Goal: Share content

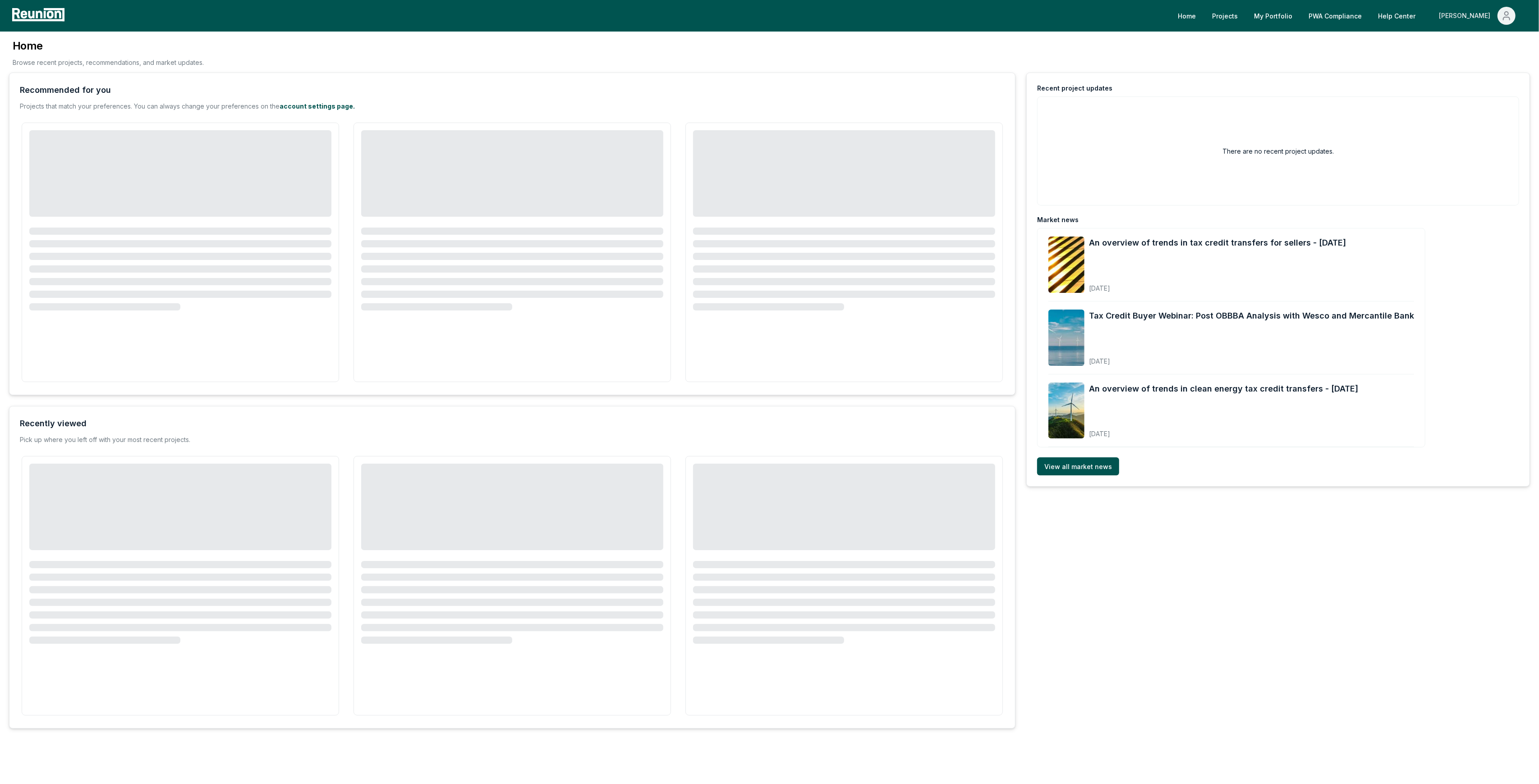
click at [1477, 20] on div "[PERSON_NAME]" at bounding box center [1466, 15] width 55 height 18
click at [1469, 51] on div "Admin Portal" at bounding box center [1487, 48] width 87 height 25
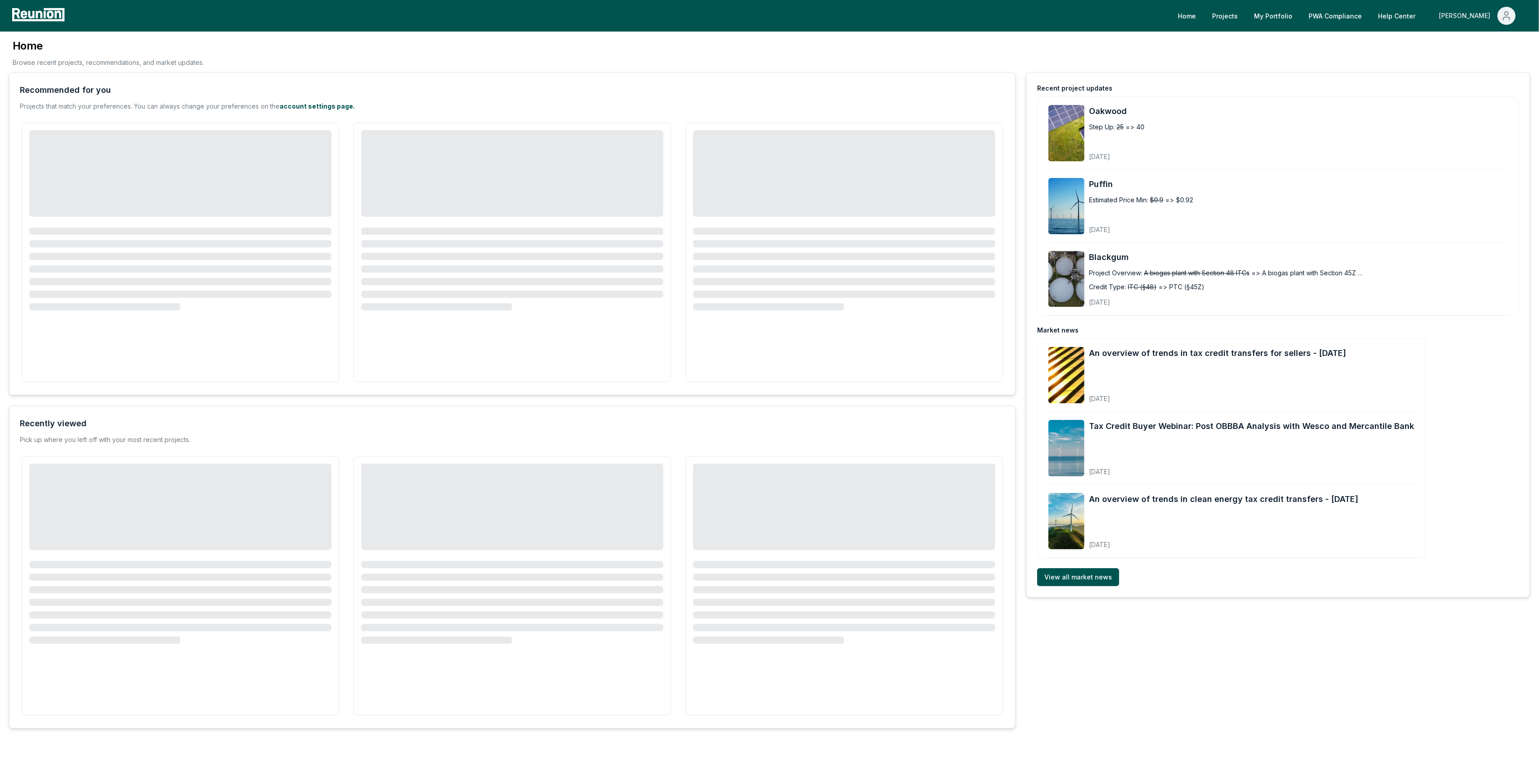
click at [1485, 17] on div "[PERSON_NAME]" at bounding box center [1466, 15] width 55 height 18
click at [1483, 52] on p "Admin Portal" at bounding box center [1489, 49] width 37 height 11
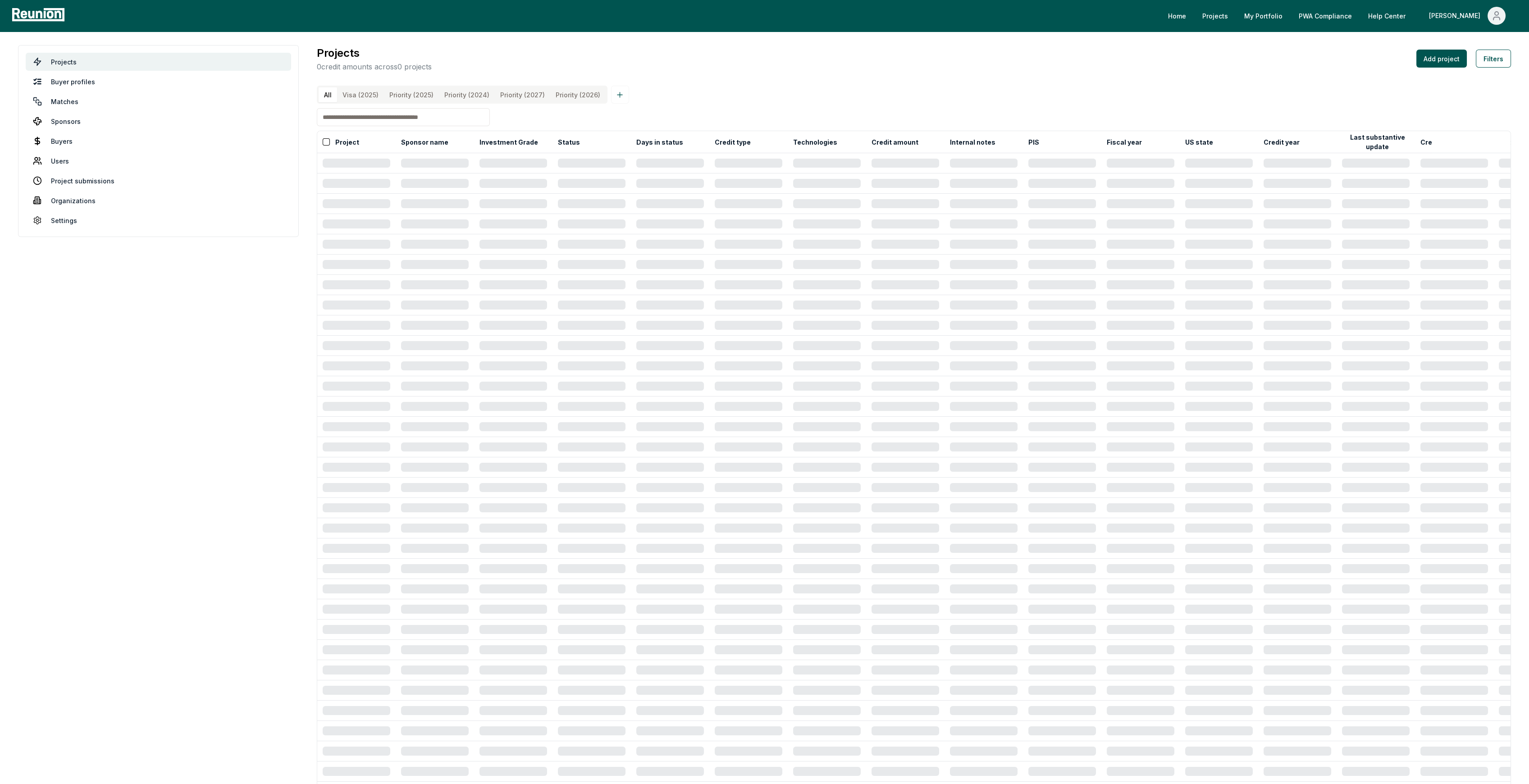
click at [382, 121] on input at bounding box center [403, 117] width 173 height 18
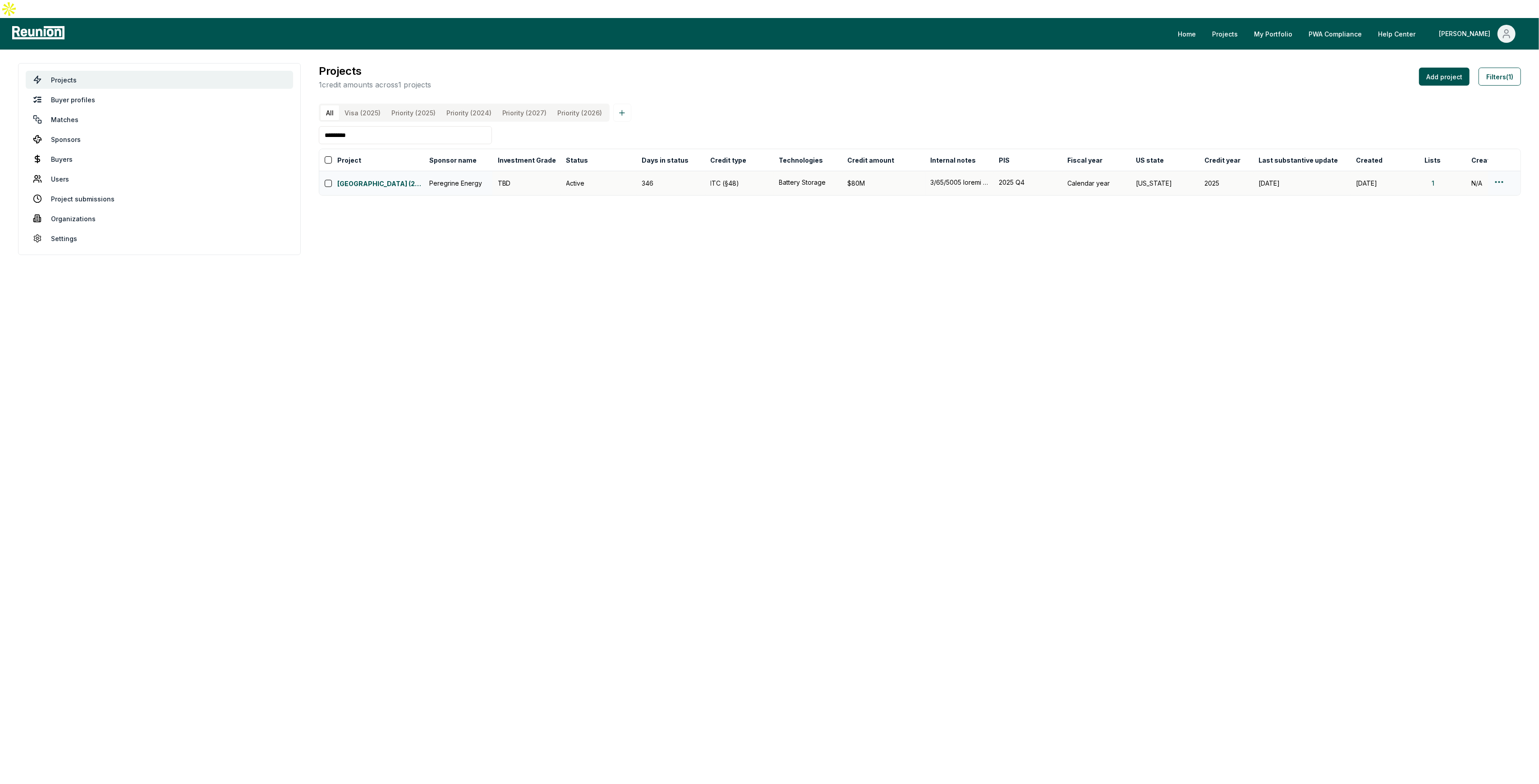
click at [1497, 172] on html "Please visit us on your desktop We're working on making our marketplace mobile-…" at bounding box center [770, 392] width 1539 height 784
click at [1467, 204] on div "Edit" at bounding box center [1489, 209] width 86 height 15
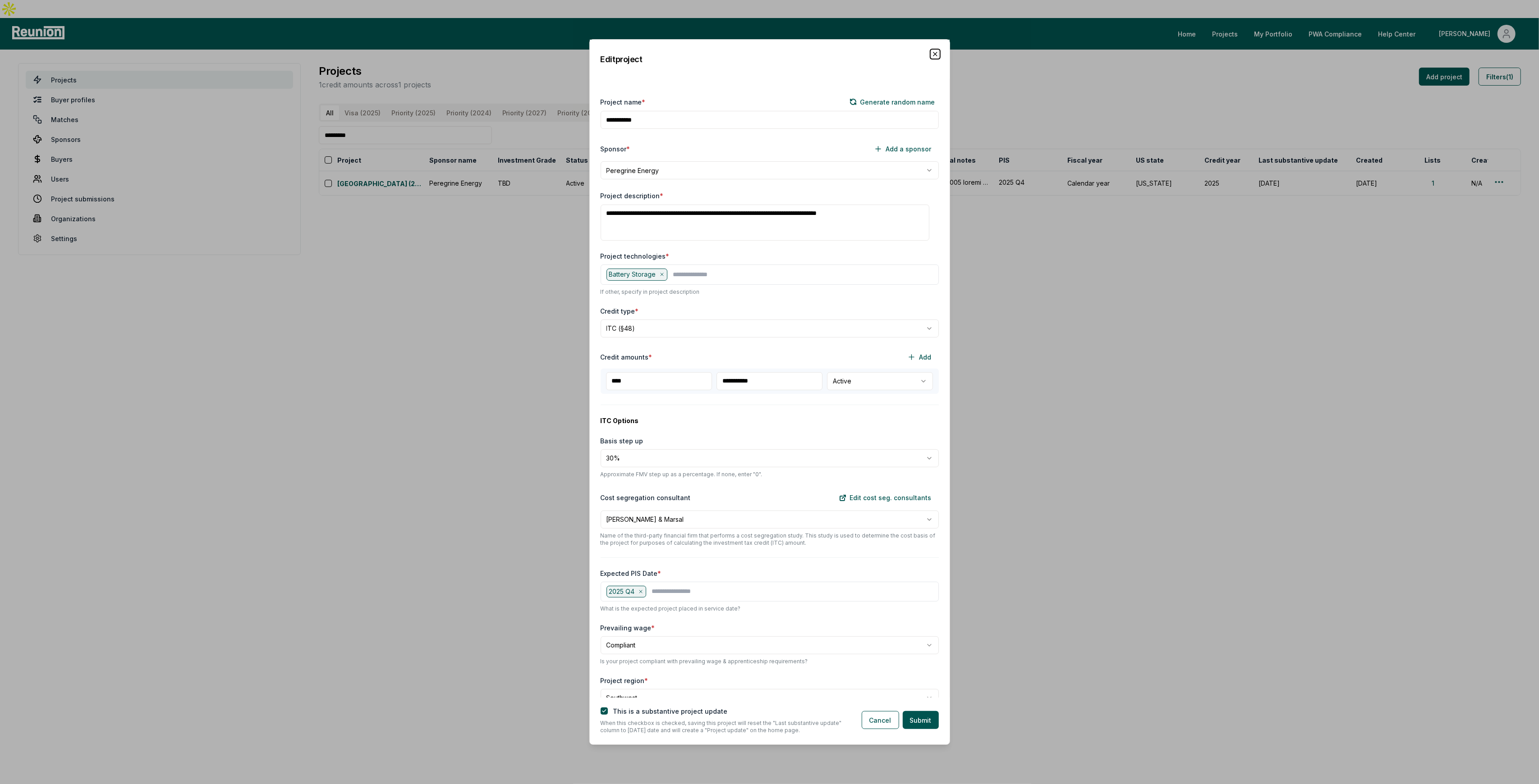
click at [936, 52] on icon "button" at bounding box center [935, 54] width 7 height 7
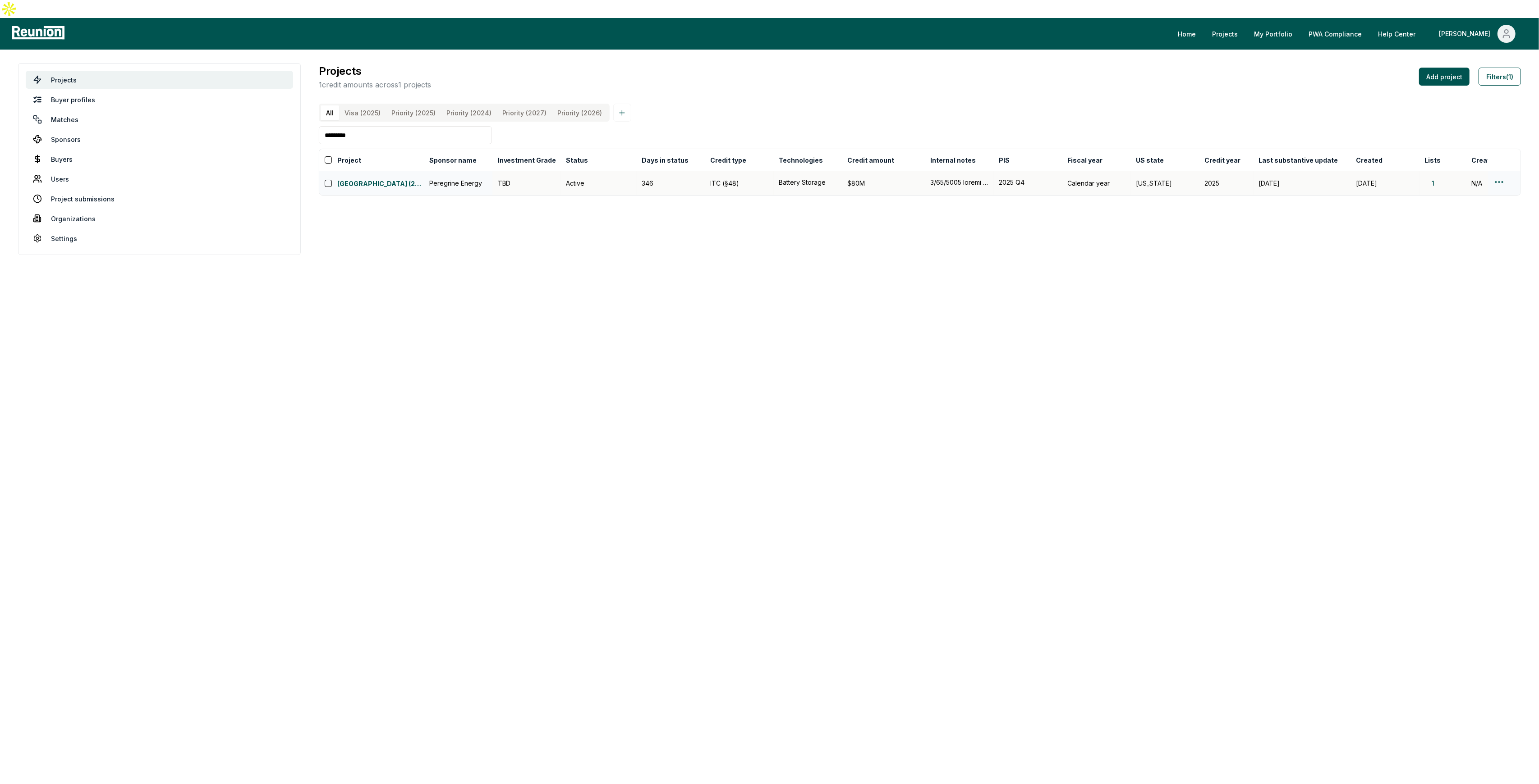
click at [1496, 171] on td at bounding box center [1504, 183] width 33 height 24
click at [1497, 175] on html "Please visit us on your desktop We're working on making our marketplace mobile-…" at bounding box center [770, 392] width 1539 height 784
click at [1500, 174] on html "Please visit us on your desktop We're working on making our marketplace mobile-…" at bounding box center [770, 392] width 1539 height 784
click at [1474, 211] on div "Edit" at bounding box center [1489, 209] width 86 height 15
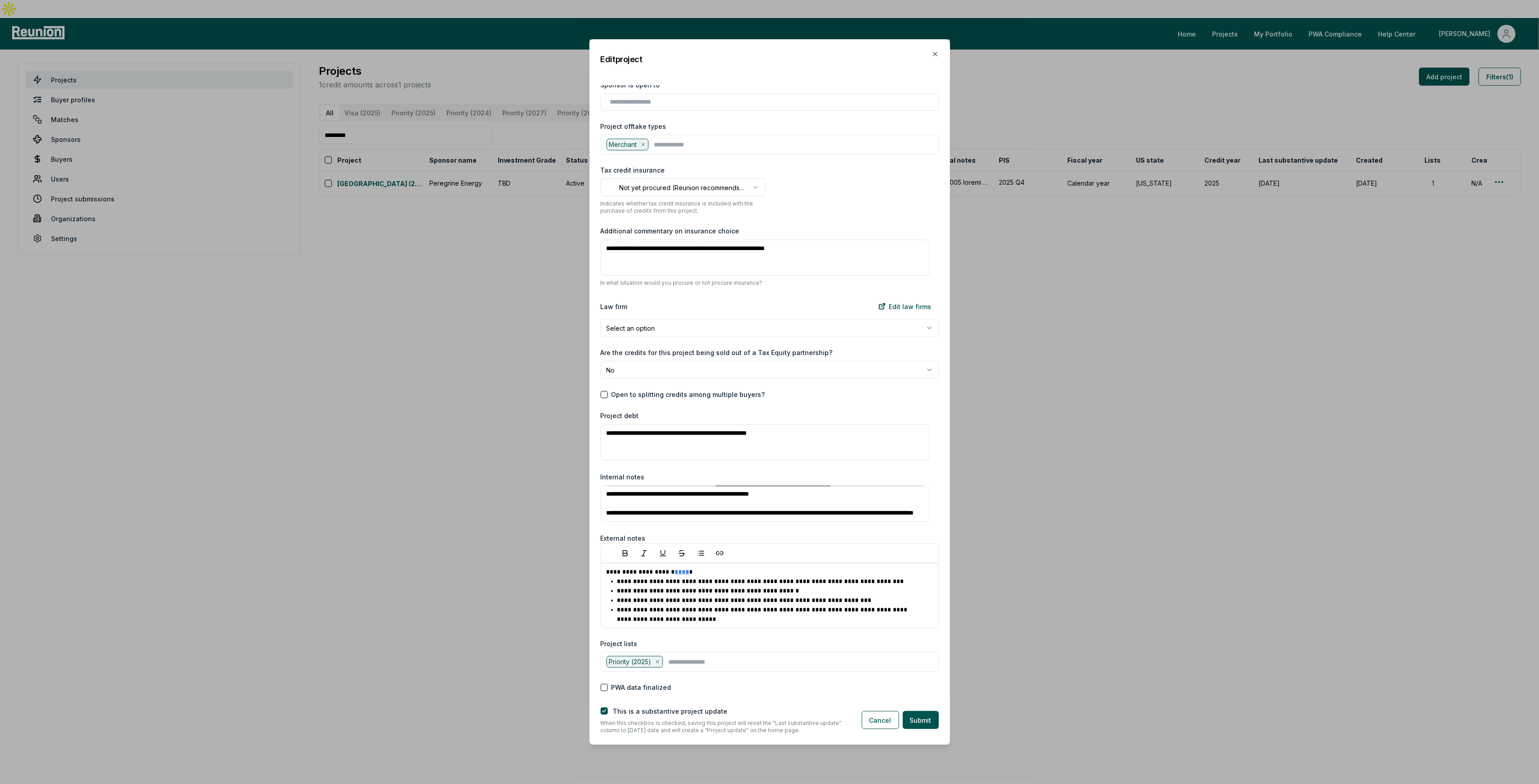
scroll to position [256, 0]
click at [936, 53] on icon "button" at bounding box center [935, 54] width 7 height 7
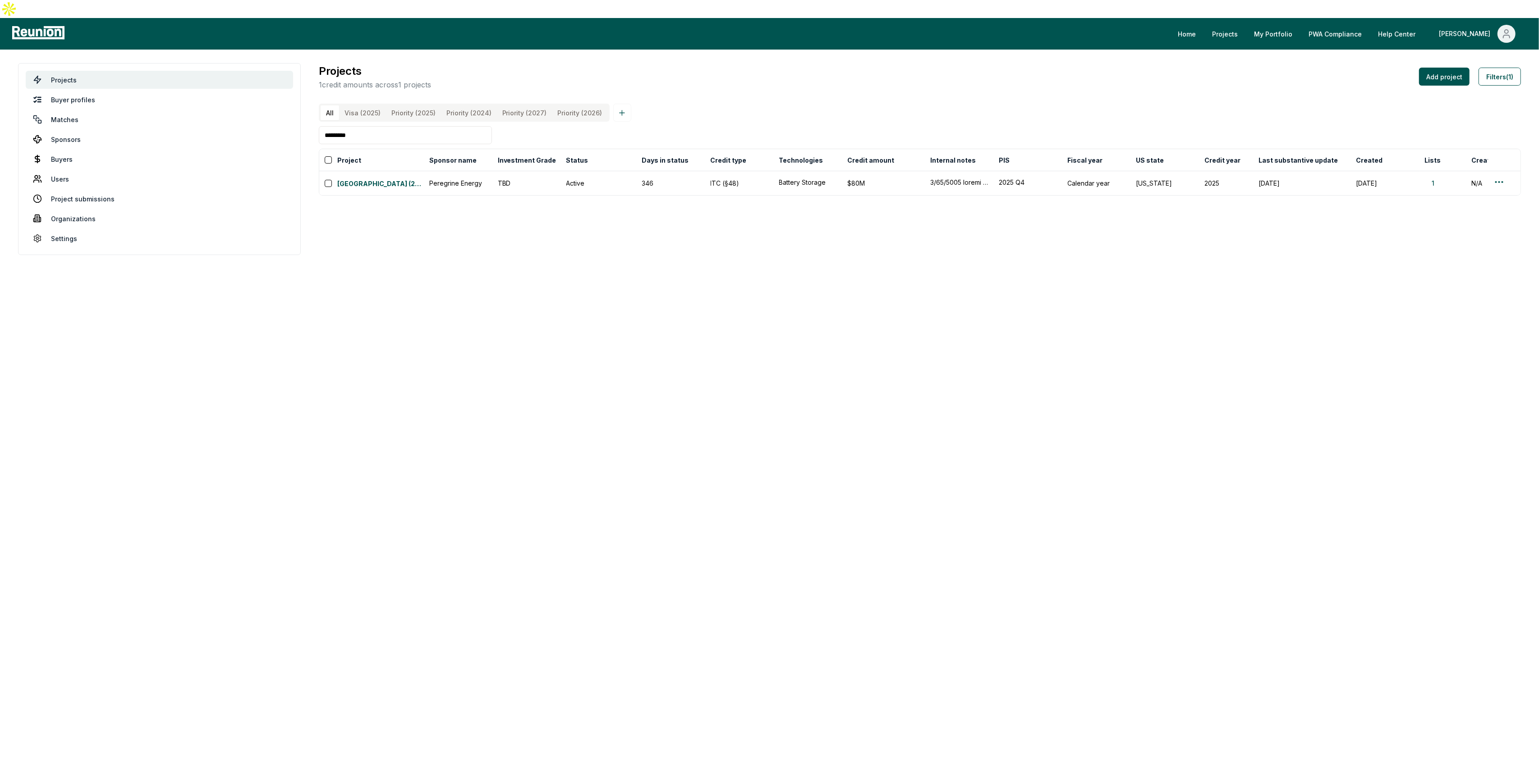
click at [382, 127] on input "*********" at bounding box center [405, 135] width 173 height 18
type input "*********"
click at [1501, 174] on html "Please visit us on your desktop We're working on making our marketplace mobile-…" at bounding box center [770, 392] width 1539 height 784
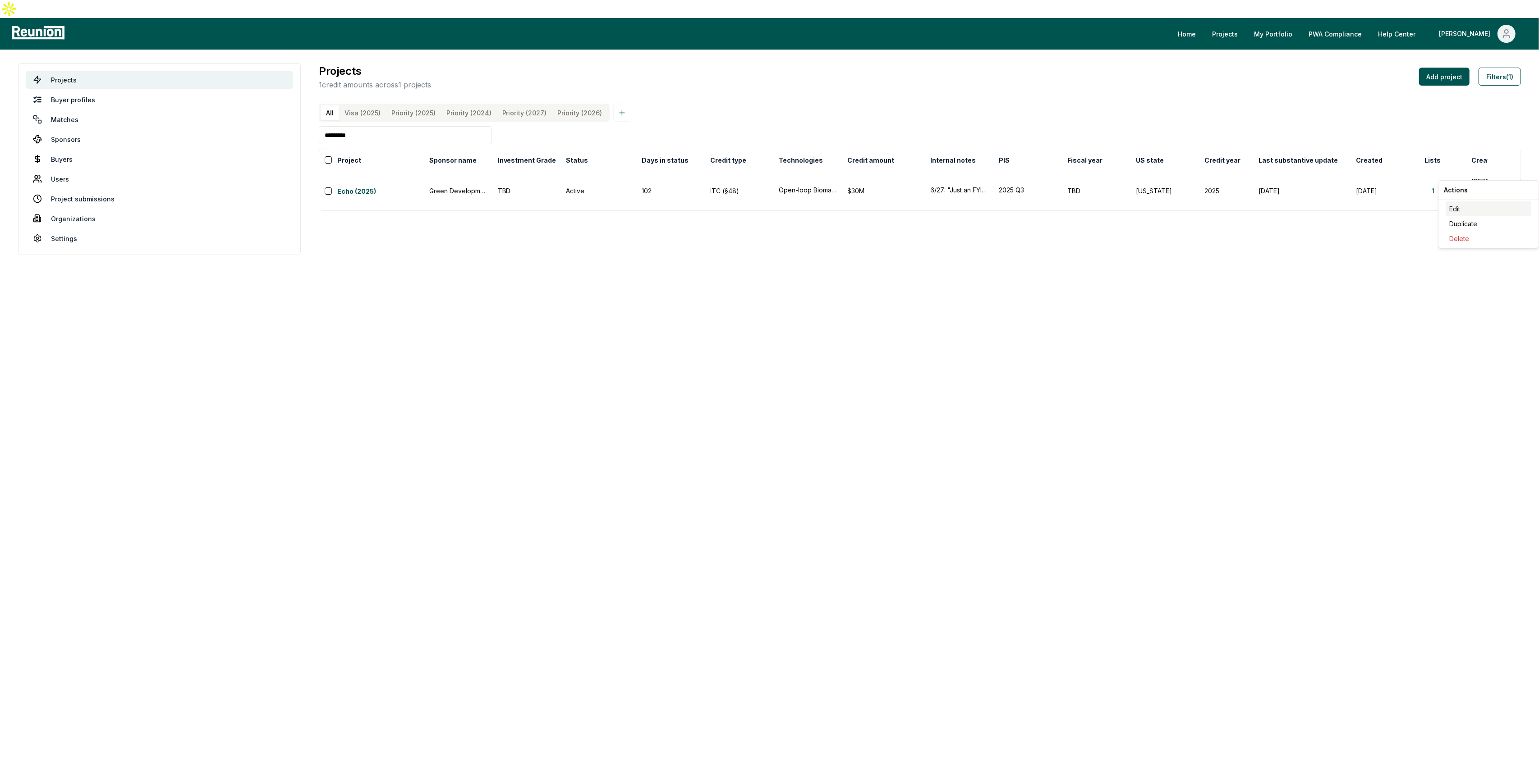
click at [1455, 205] on div "Edit" at bounding box center [1489, 209] width 86 height 15
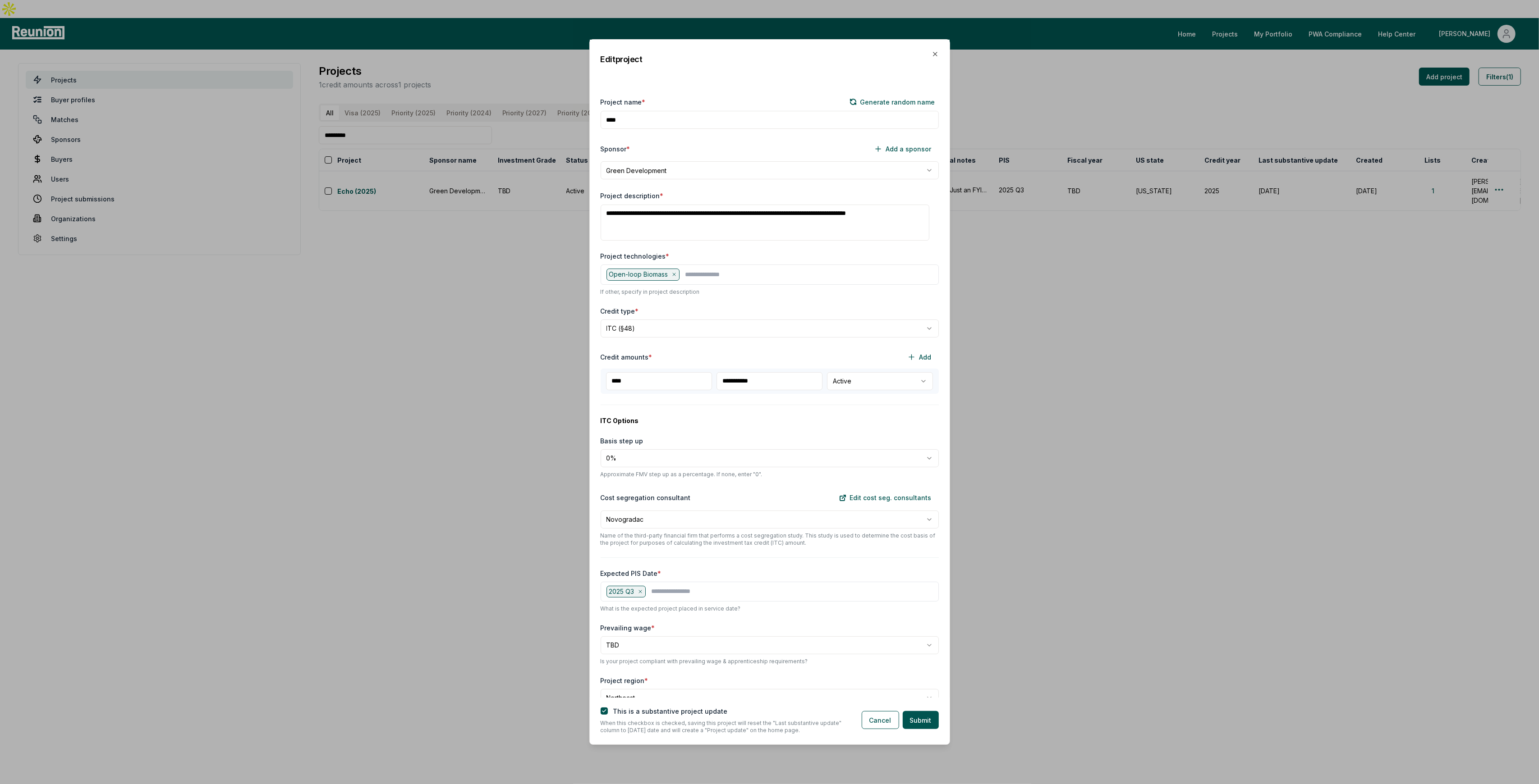
click at [930, 56] on div "Edit project" at bounding box center [770, 59] width 360 height 39
click at [933, 54] on icon "button" at bounding box center [935, 54] width 7 height 7
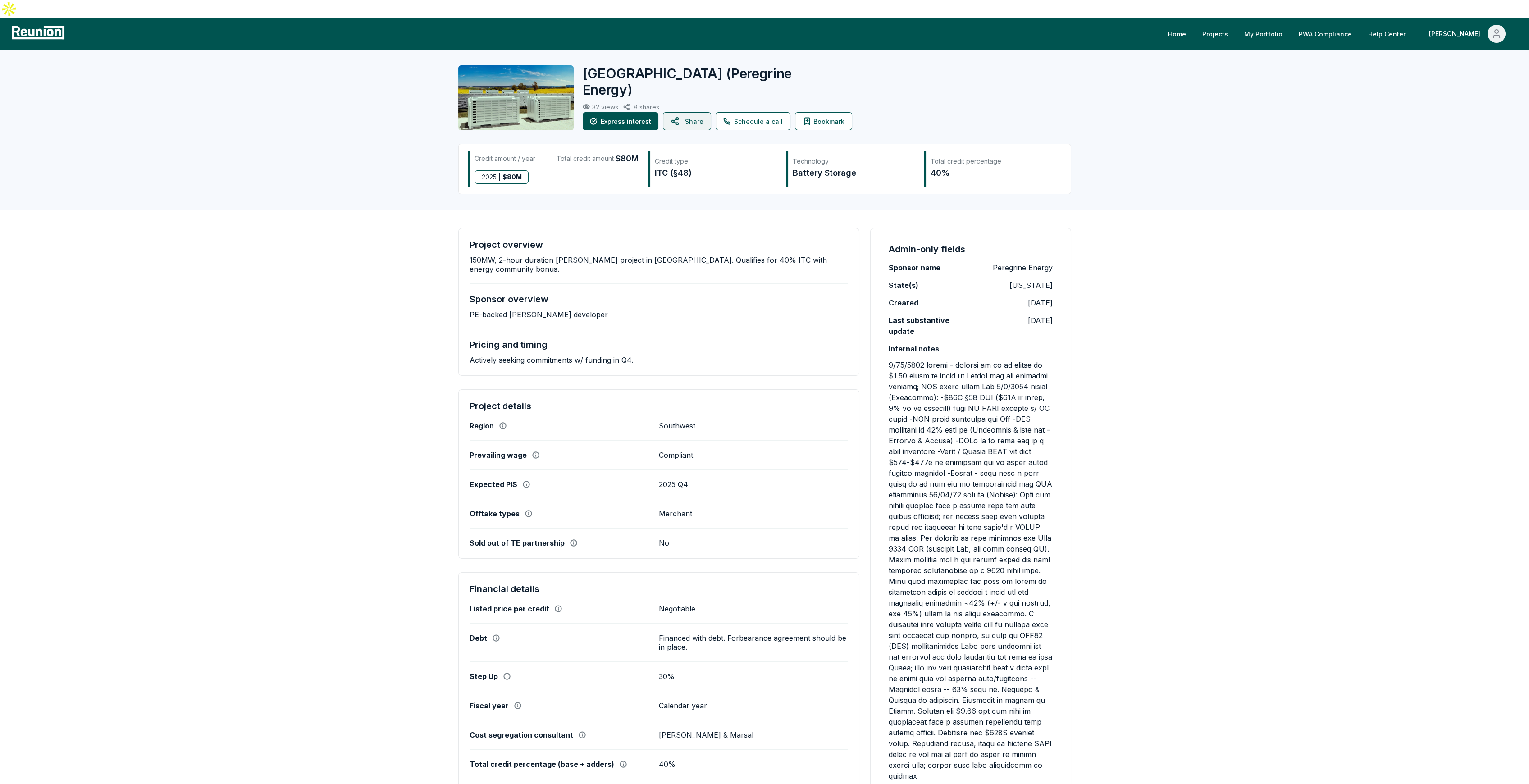
click at [687, 112] on button "Share" at bounding box center [687, 121] width 49 height 18
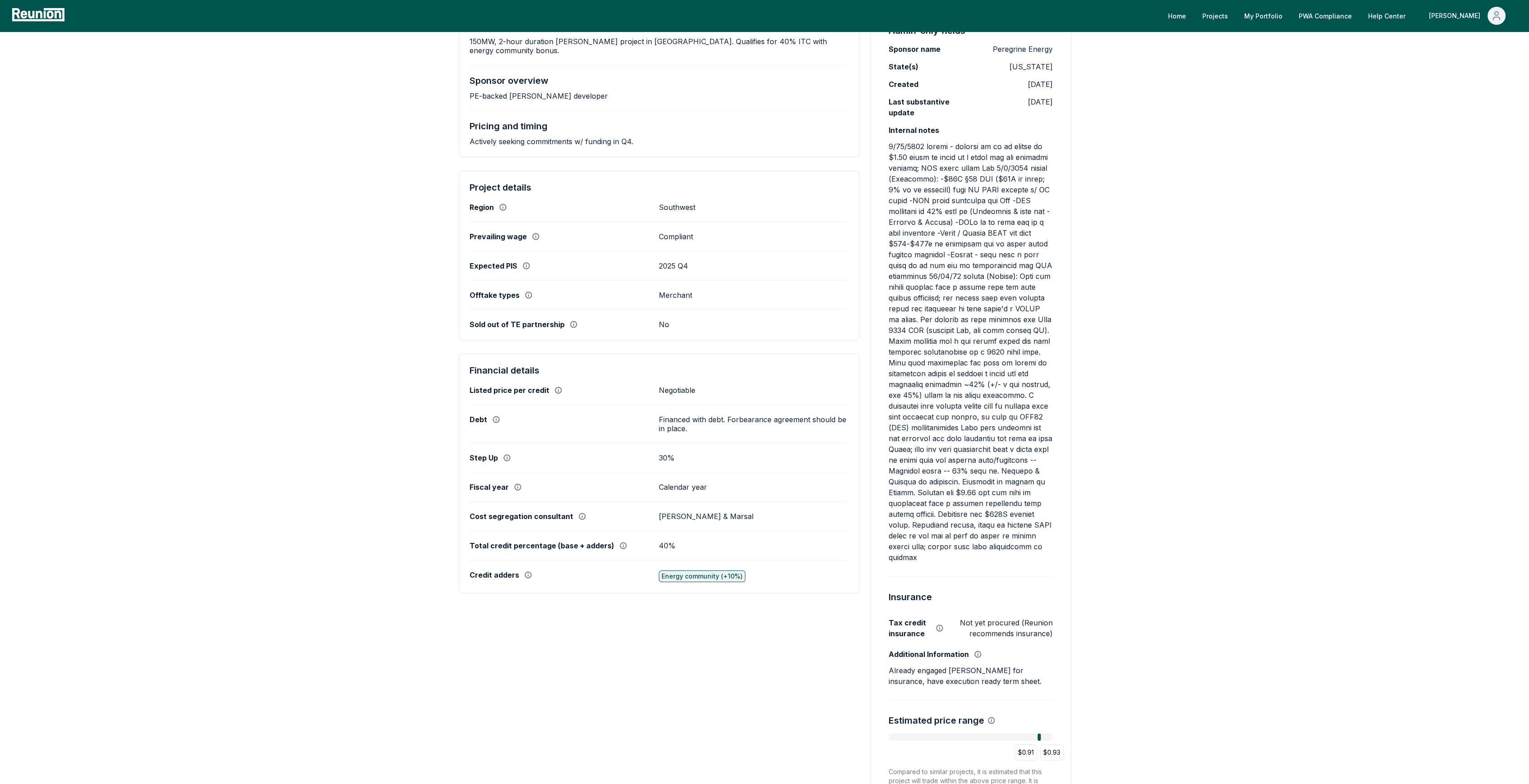
scroll to position [180, 0]
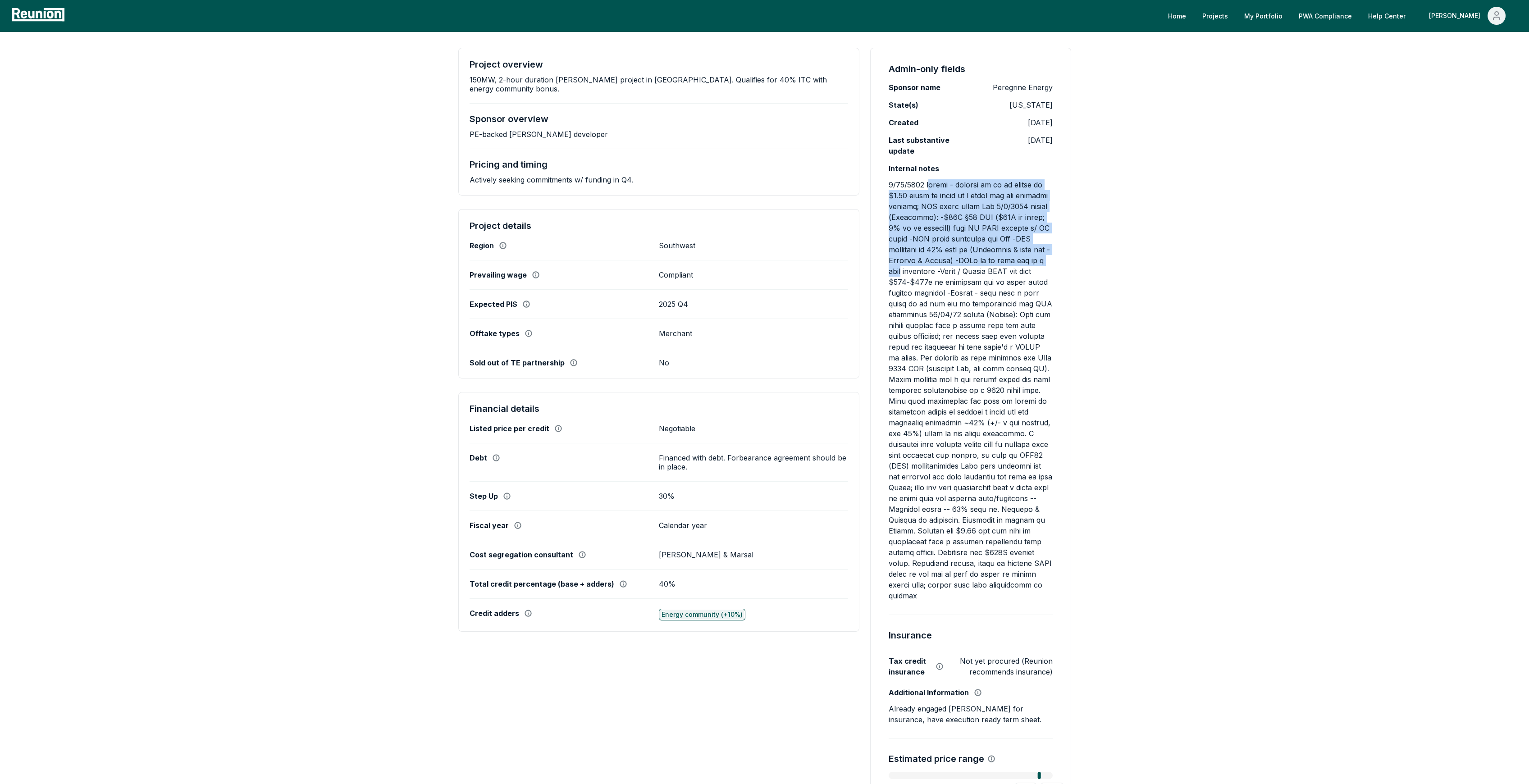
drag, startPoint x: 928, startPoint y: 171, endPoint x: 1050, endPoint y: 246, distance: 143.2
click at [1050, 246] on p at bounding box center [970, 390] width 164 height 421
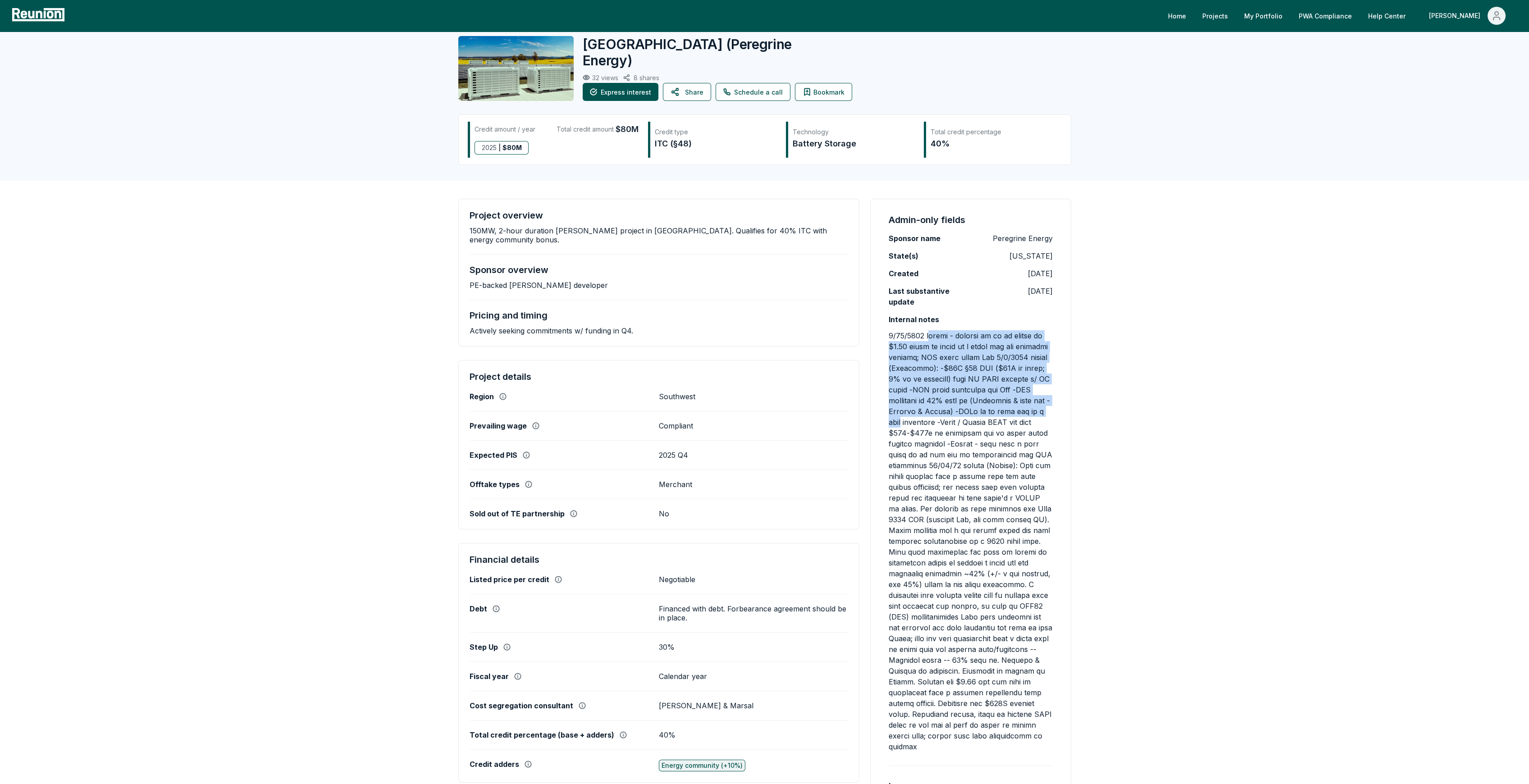
scroll to position [0, 0]
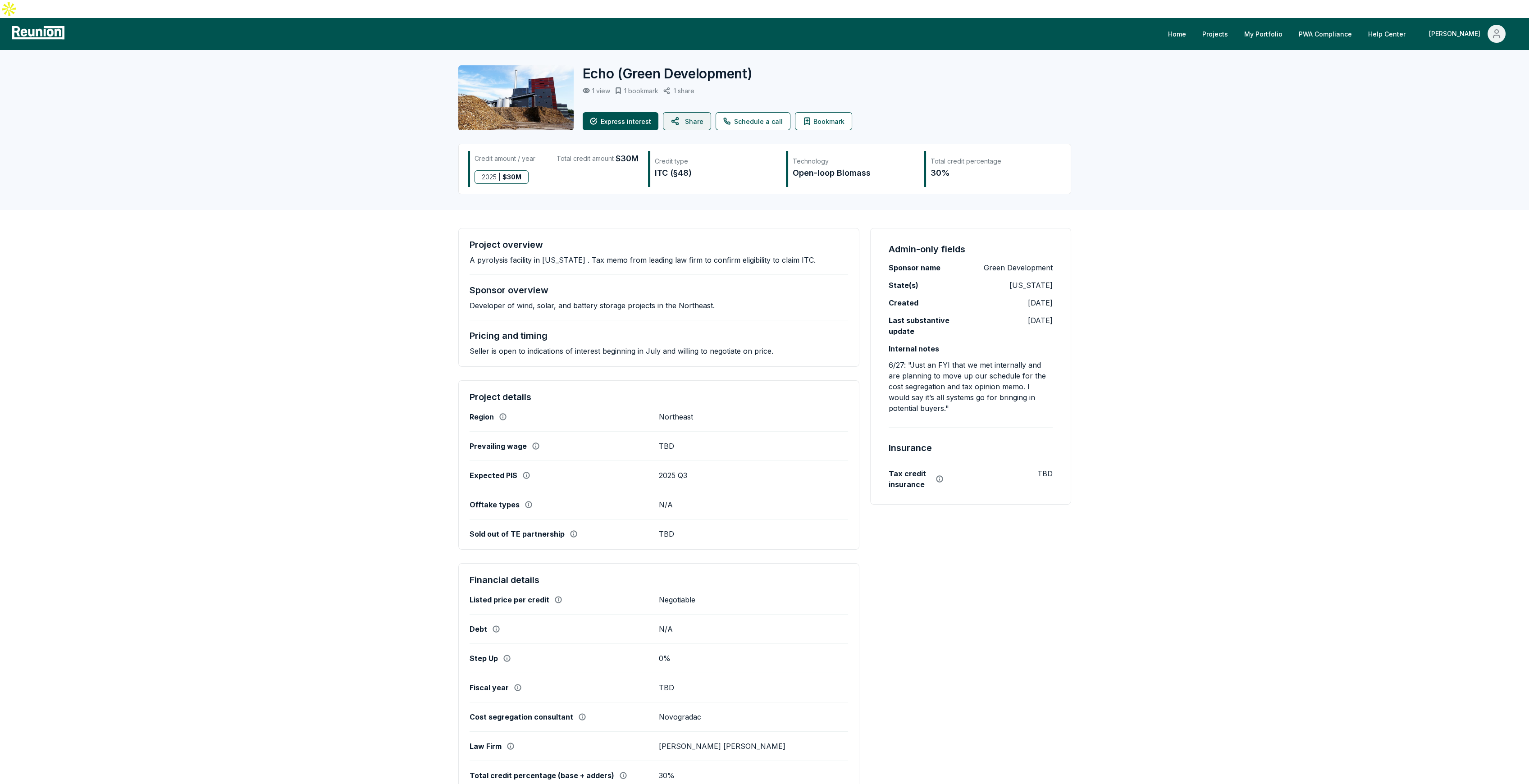
click at [679, 110] on icon at bounding box center [677, 121] width 11 height 21
click at [692, 112] on button "Share" at bounding box center [687, 121] width 49 height 18
